Goal: Task Accomplishment & Management: Use online tool/utility

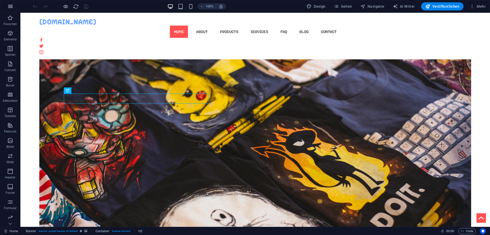
click at [9, 7] on icon "button" at bounding box center [10, 6] width 6 height 6
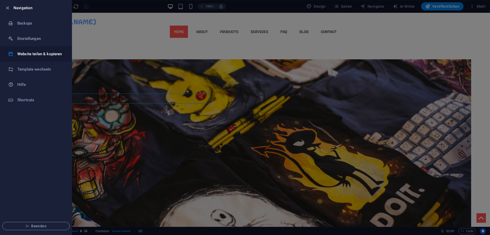
click at [48, 52] on h6 "Website teilen & kopieren" at bounding box center [40, 54] width 47 height 6
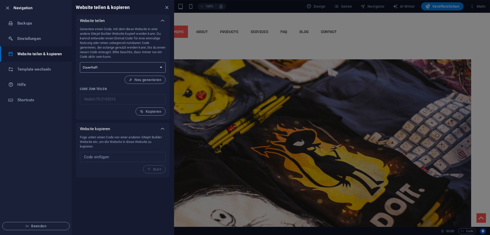
click at [80, 62] on select "Einmalig Dauerhaft" at bounding box center [123, 67] width 86 height 10
click at [159, 66] on select "Einmalig Dauerhaft" at bounding box center [123, 67] width 86 height 10
click at [123, 48] on p "Generiere einen Code, mit dem diese Website in eine andere Sitejet Builder Webs…" at bounding box center [123, 43] width 86 height 32
click at [150, 110] on span "Kopieren" at bounding box center [150, 111] width 21 height 4
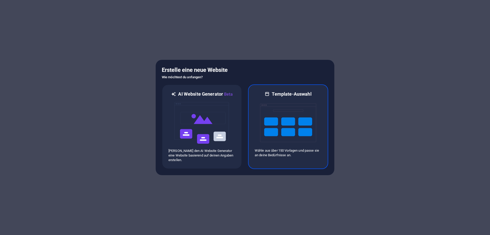
click at [263, 102] on img at bounding box center [288, 122] width 56 height 51
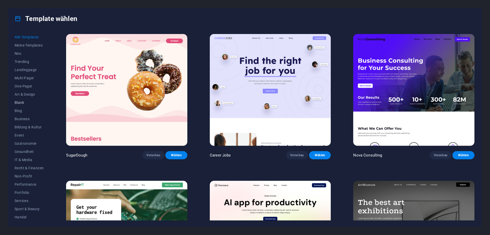
click at [21, 104] on span "Blank" at bounding box center [29, 102] width 29 height 4
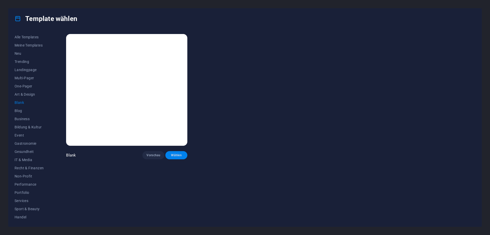
click at [177, 151] on button "Wählen" at bounding box center [177, 155] width 22 height 8
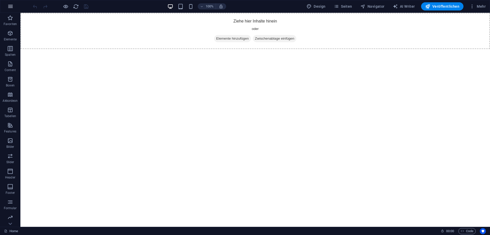
click at [11, 7] on icon "button" at bounding box center [10, 6] width 6 height 6
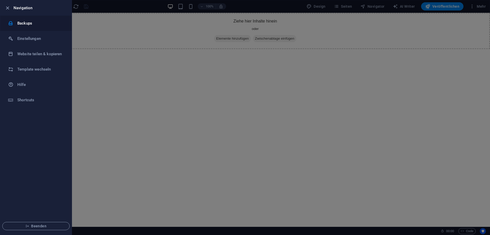
click at [30, 25] on h6 "Backups" at bounding box center [40, 23] width 47 height 6
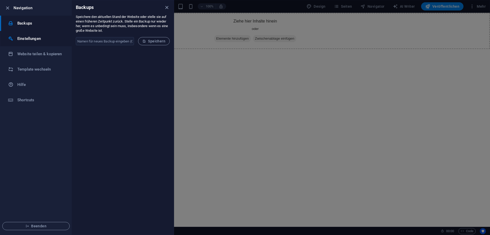
click at [32, 39] on h6 "Einstellungen" at bounding box center [40, 39] width 47 height 6
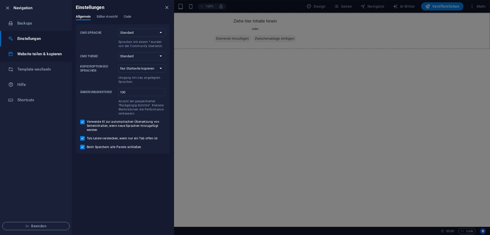
click at [33, 57] on h6 "Website teilen & kopieren" at bounding box center [40, 54] width 47 height 6
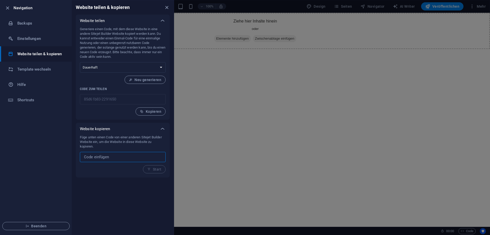
click at [110, 156] on input "text" at bounding box center [123, 157] width 86 height 10
paste input "96dafc75-2192515"
type input "96dafc75-2192515"
click at [153, 170] on span "Start" at bounding box center [154, 169] width 14 height 4
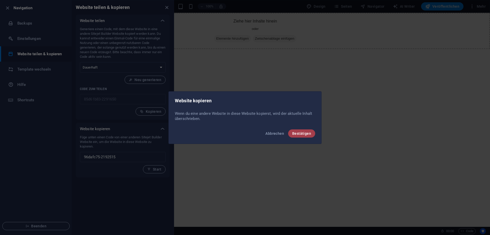
click at [305, 132] on span "Bestätigen" at bounding box center [301, 133] width 19 height 4
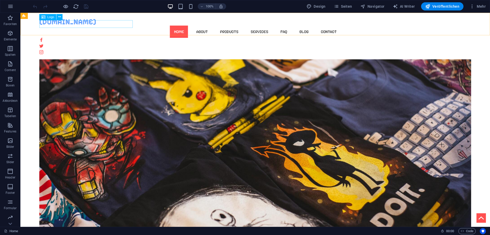
click at [130, 25] on div "[DOMAIN_NAME]" at bounding box center [255, 22] width 432 height 8
click at [123, 24] on div "[DOMAIN_NAME]" at bounding box center [255, 22] width 432 height 8
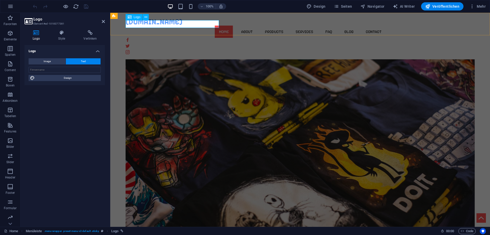
click at [192, 22] on div "[DOMAIN_NAME]" at bounding box center [301, 22] width 350 height 8
click at [207, 25] on div "[DOMAIN_NAME]" at bounding box center [301, 22] width 350 height 8
click at [157, 25] on div "[DOMAIN_NAME]" at bounding box center [301, 22] width 350 height 8
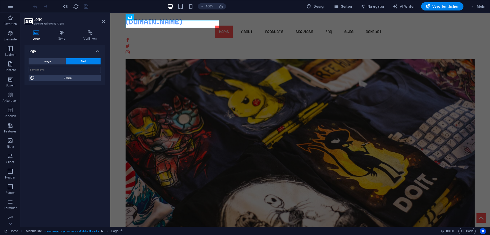
click at [86, 61] on button "Text" at bounding box center [83, 61] width 35 height 6
click at [345, 26] on nav "Home About Products Services FAQ Blog Contact" at bounding box center [301, 32] width 350 height 12
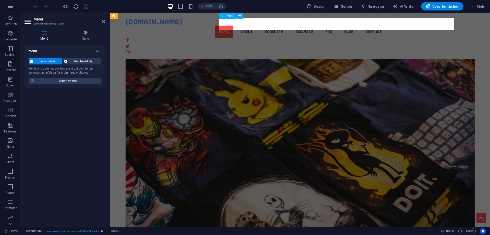
click at [344, 26] on nav "Home About Products Services FAQ Blog Contact" at bounding box center [301, 32] width 350 height 12
click at [81, 80] on span "Seiten verwalten" at bounding box center [67, 81] width 63 height 6
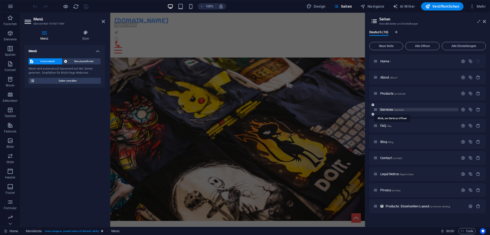
click at [395, 110] on span "/services" at bounding box center [399, 109] width 10 height 3
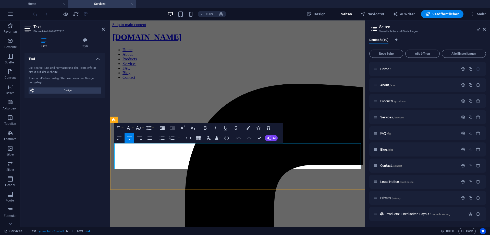
drag, startPoint x: 216, startPoint y: 147, endPoint x: 201, endPoint y: 145, distance: 15.5
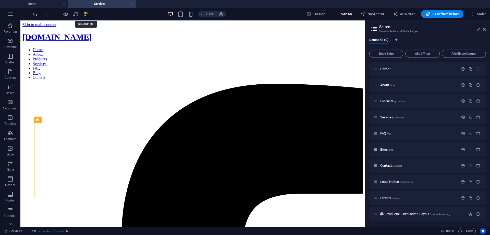
click at [86, 14] on icon "save" at bounding box center [86, 14] width 6 height 6
